Goal: Information Seeking & Learning: Learn about a topic

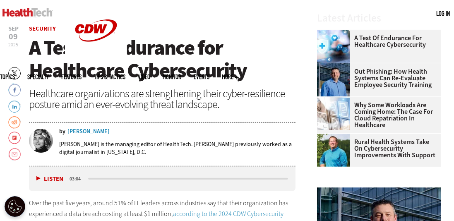
scroll to position [244, 0]
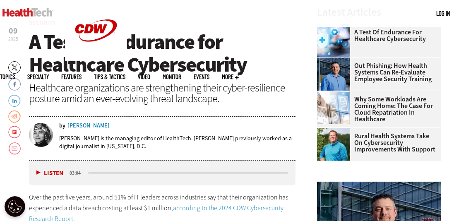
click at [37, 173] on button "Listen" at bounding box center [49, 173] width 27 height 6
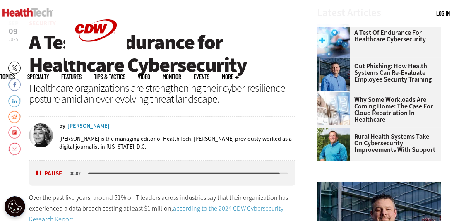
scroll to position [244, 0]
